Goal: Task Accomplishment & Management: Manage account settings

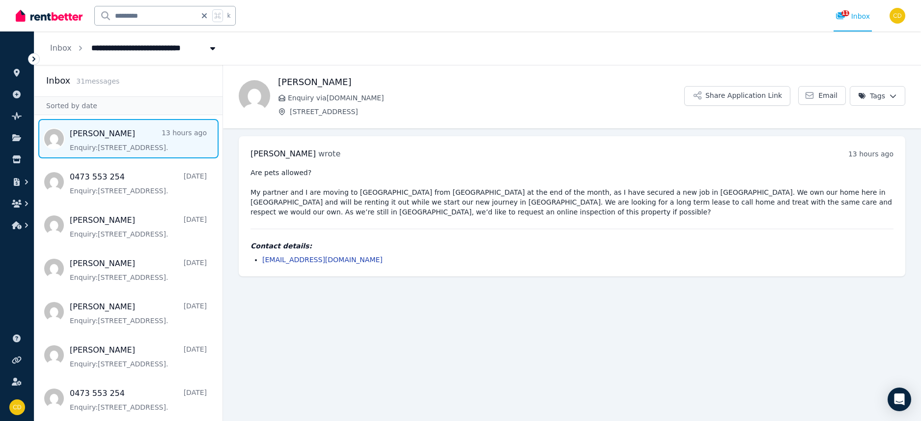
click at [204, 13] on icon at bounding box center [204, 16] width 10 height 8
click at [175, 16] on input "text" at bounding box center [152, 15] width 114 height 19
type input "*********"
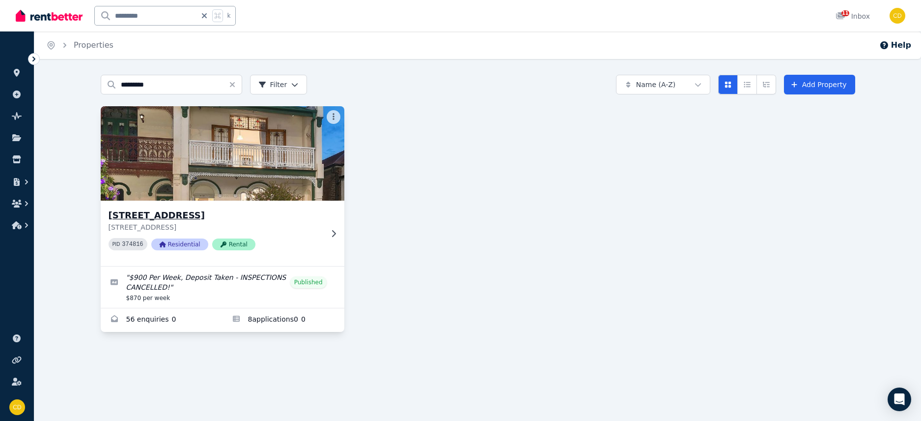
click at [330, 221] on div "[STREET_ADDRESS][GEOGRAPHIC_DATA][STREET_ADDRESS] 374816 Residential Rental" at bounding box center [223, 232] width 244 height 65
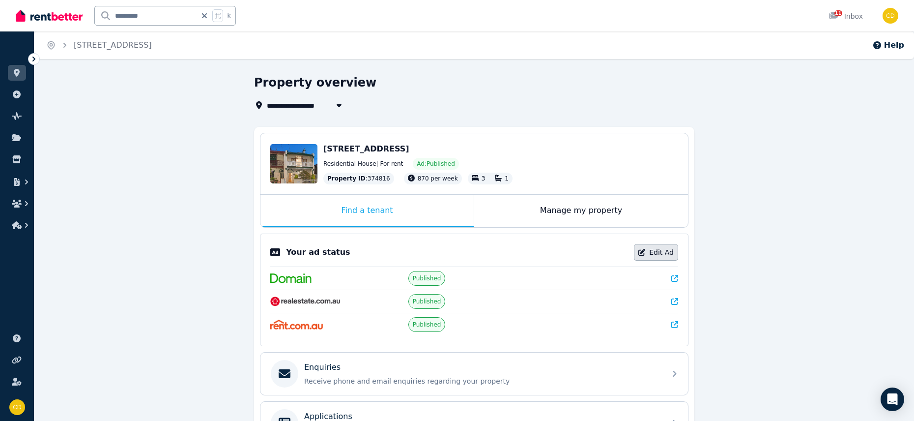
click at [664, 259] on link "Edit Ad" at bounding box center [656, 252] width 44 height 17
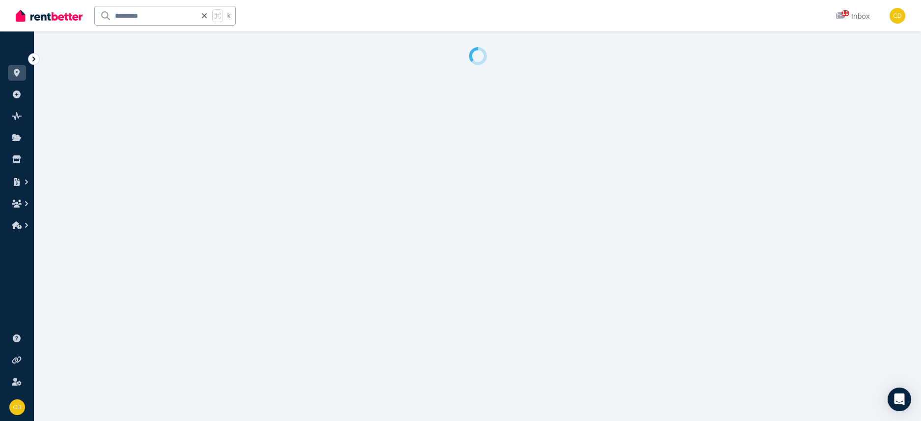
select select "**********"
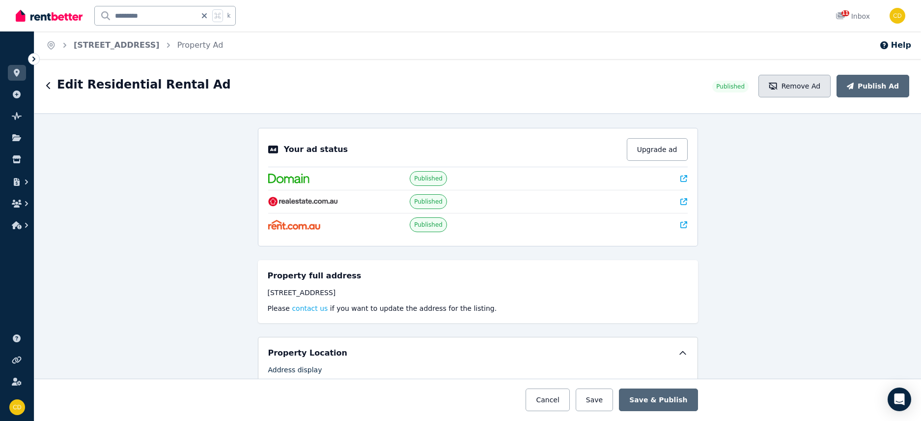
click at [810, 88] on button "Remove Ad" at bounding box center [794, 86] width 72 height 23
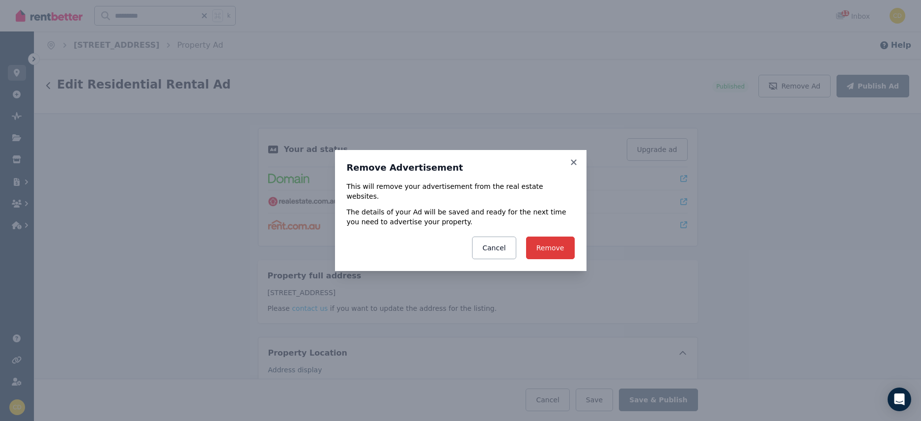
click at [550, 249] on button "Remove" at bounding box center [550, 247] width 49 height 23
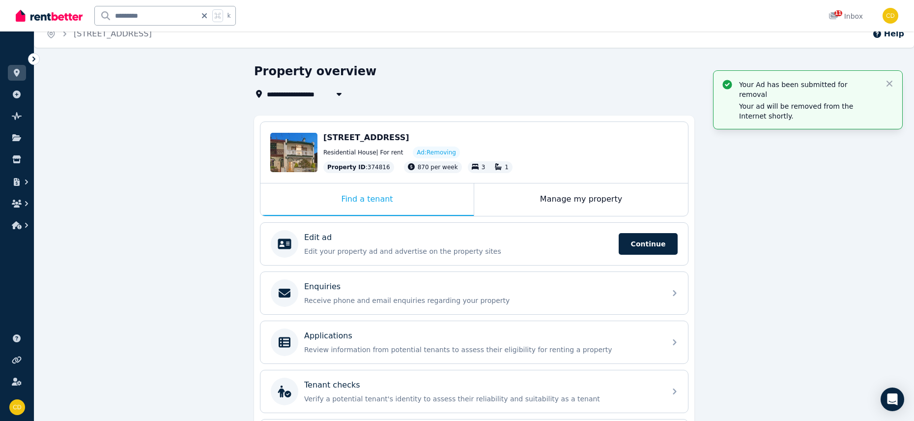
scroll to position [13, 0]
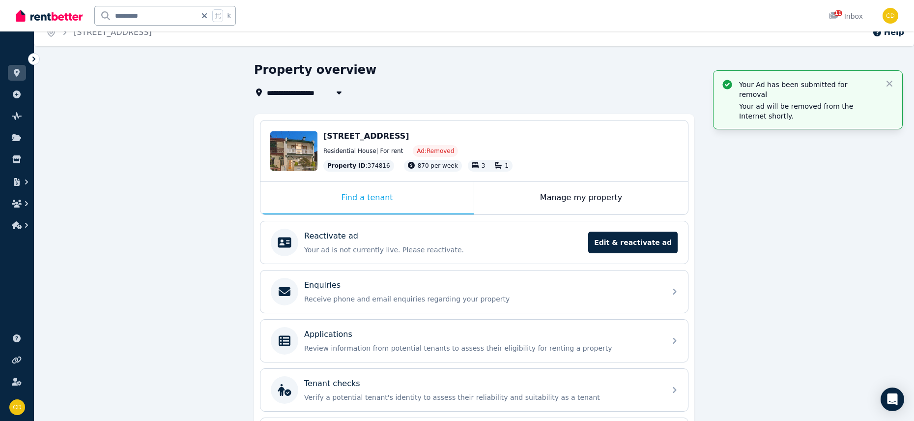
click at [203, 16] on icon at bounding box center [204, 16] width 10 height 8
click at [167, 18] on input "text" at bounding box center [152, 15] width 114 height 19
type input "********"
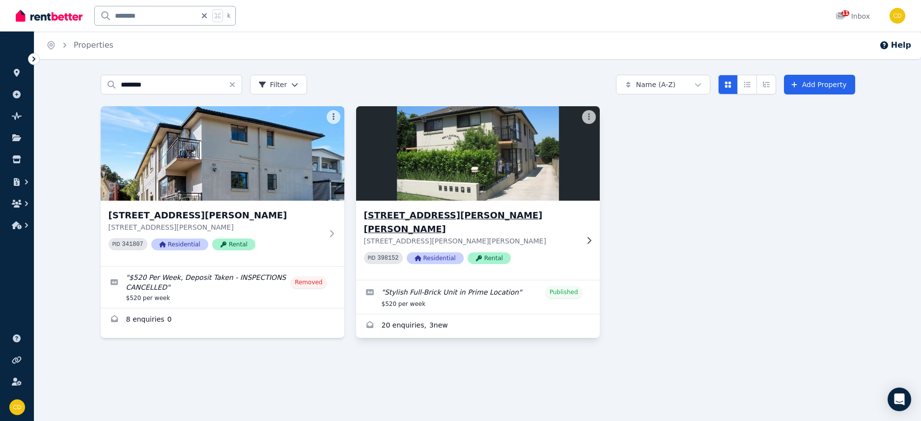
click at [571, 232] on div "[STREET_ADDRESS][PERSON_NAME][PERSON_NAME][PERSON_NAME][PERSON_NAME] PID 398152…" at bounding box center [471, 239] width 214 height 63
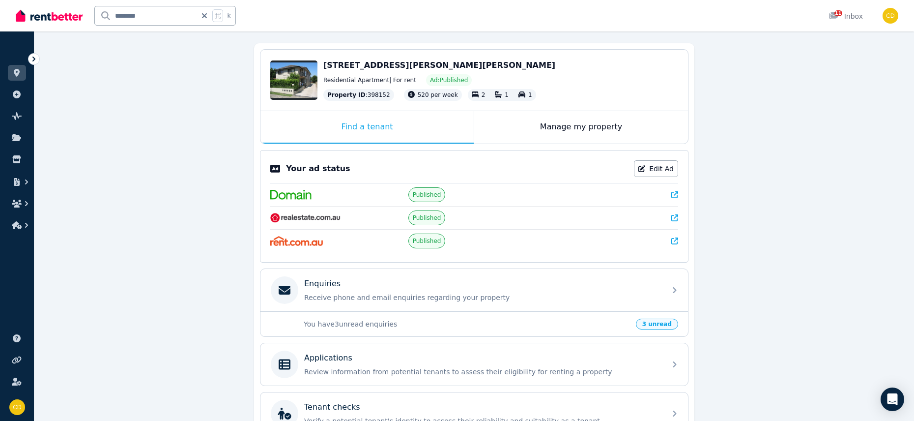
scroll to position [88, 0]
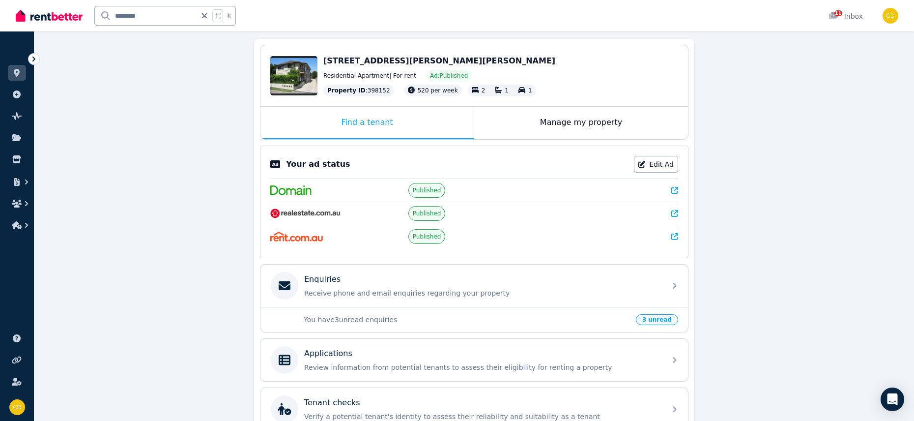
click at [681, 191] on div "Your ad status Edit Ad Published Published Published" at bounding box center [474, 201] width 428 height 112
click at [675, 191] on icon at bounding box center [674, 190] width 7 height 7
drag, startPoint x: 206, startPoint y: 14, endPoint x: 199, endPoint y: 15, distance: 6.5
click at [206, 14] on icon at bounding box center [204, 15] width 5 height 5
click at [159, 17] on input "text" at bounding box center [152, 15] width 114 height 19
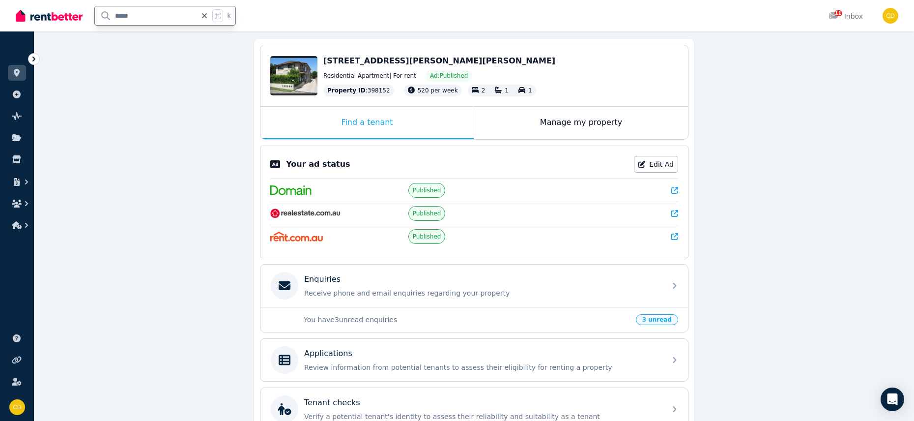
type input "******"
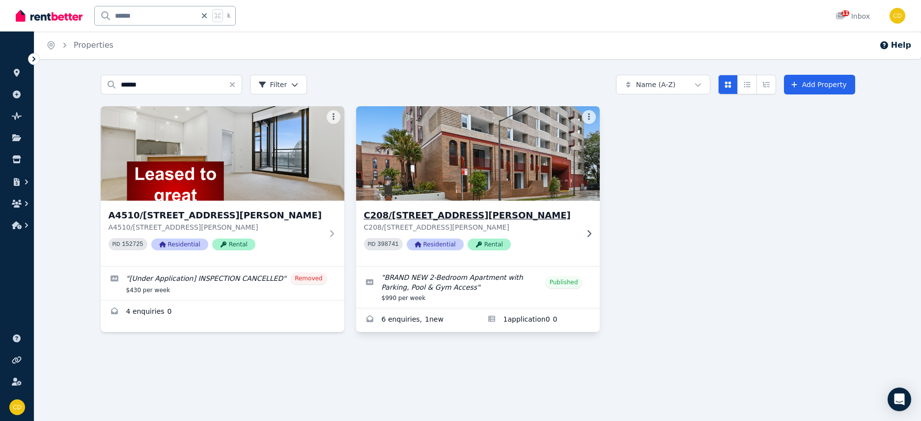
click at [592, 237] on div "C208/[STREET_ADDRESS][PERSON_NAME][PERSON_NAME] PID 398741 Residential Rental" at bounding box center [478, 232] width 244 height 65
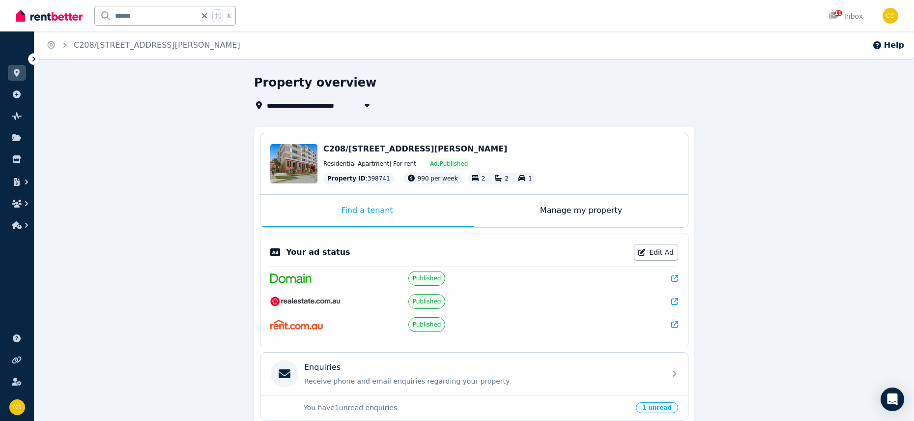
click at [674, 278] on icon at bounding box center [674, 278] width 7 height 7
click at [208, 14] on icon at bounding box center [204, 16] width 10 height 8
click at [199, 19] on input "text" at bounding box center [152, 15] width 114 height 19
type input "*****"
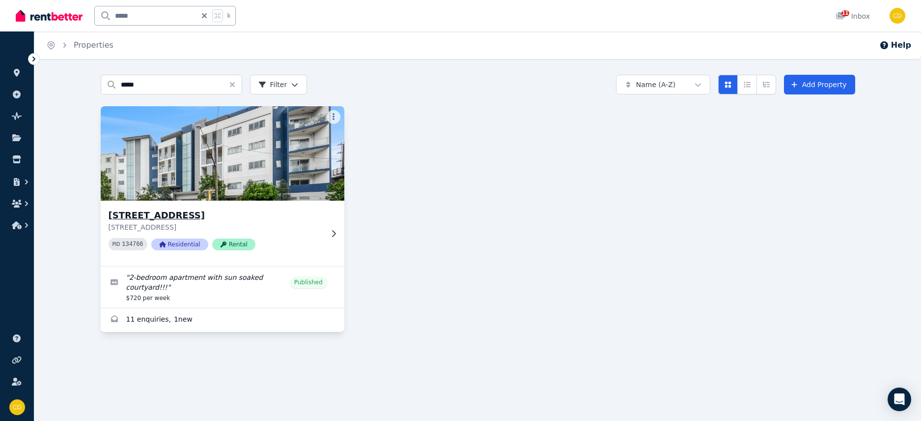
click at [327, 231] on div at bounding box center [332, 233] width 10 height 8
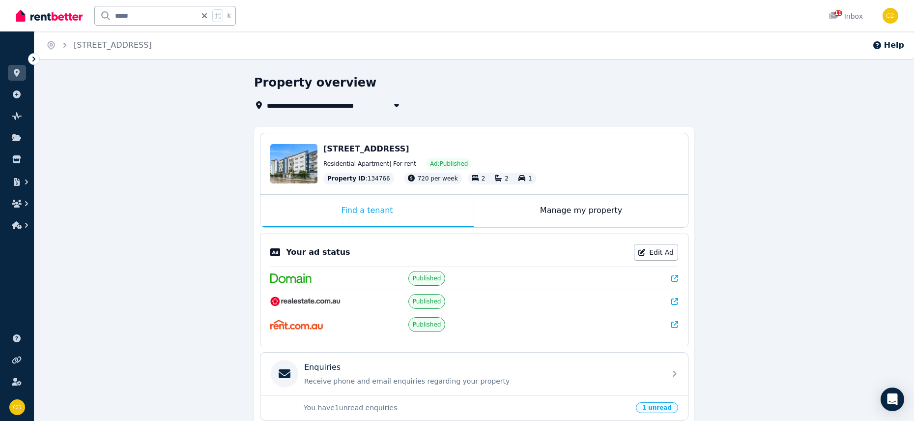
click at [676, 277] on icon at bounding box center [674, 278] width 7 height 7
click at [203, 12] on icon at bounding box center [204, 16] width 10 height 8
click at [191, 14] on input "text" at bounding box center [152, 15] width 114 height 19
type input "****"
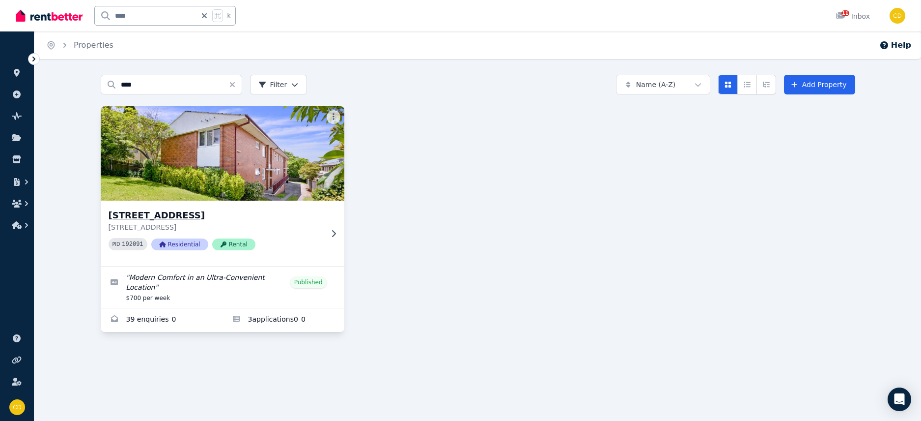
click at [279, 233] on div "[STREET_ADDRESS][GEOGRAPHIC_DATA][STREET_ADDRESS] PID 192091 Residential Rental" at bounding box center [216, 233] width 214 height 50
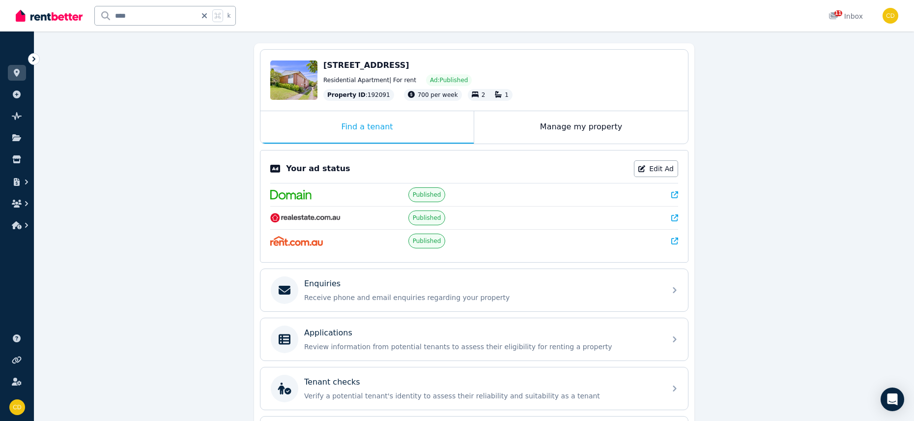
scroll to position [109, 0]
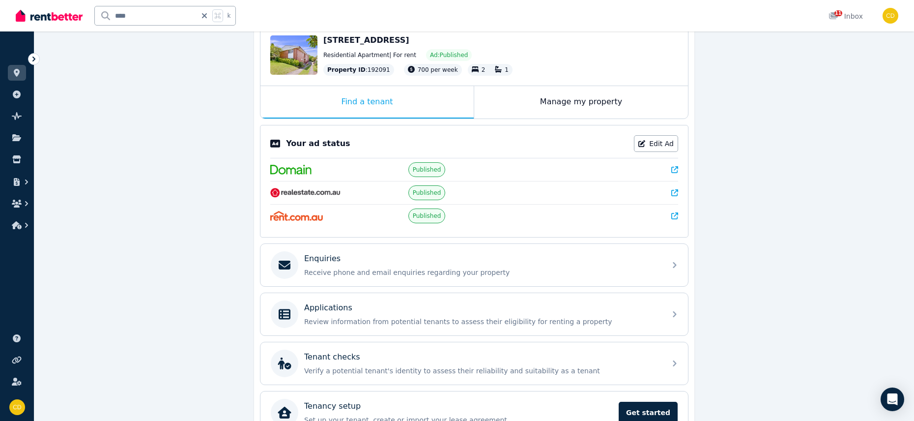
click at [674, 166] on icon at bounding box center [674, 169] width 7 height 7
